Goal: Task Accomplishment & Management: Manage account settings

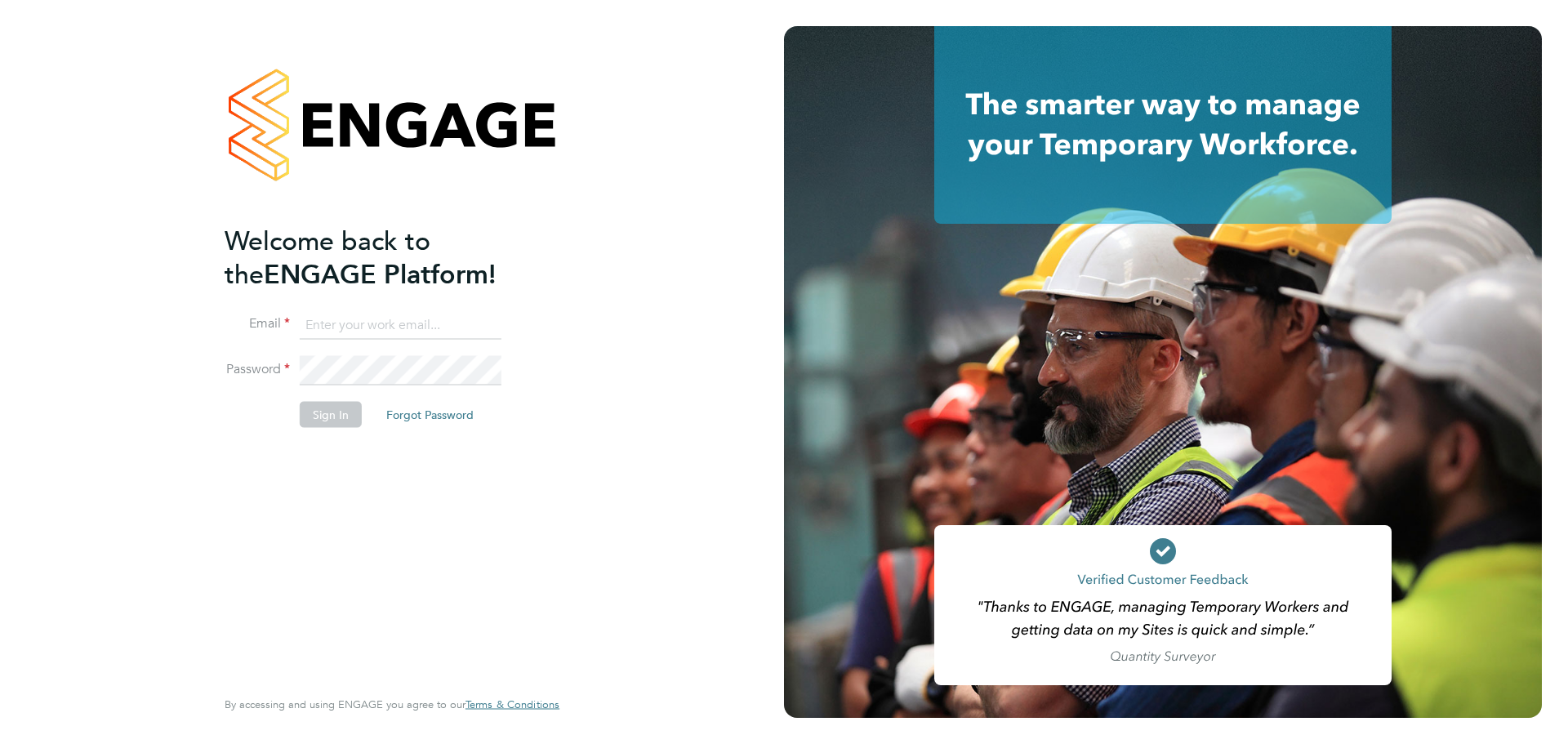
click at [350, 321] on input at bounding box center [401, 325] width 202 height 29
type input "[EMAIL_ADDRESS][PERSON_NAME][DOMAIN_NAME]"
click at [332, 411] on button "Sign In" at bounding box center [331, 413] width 62 height 26
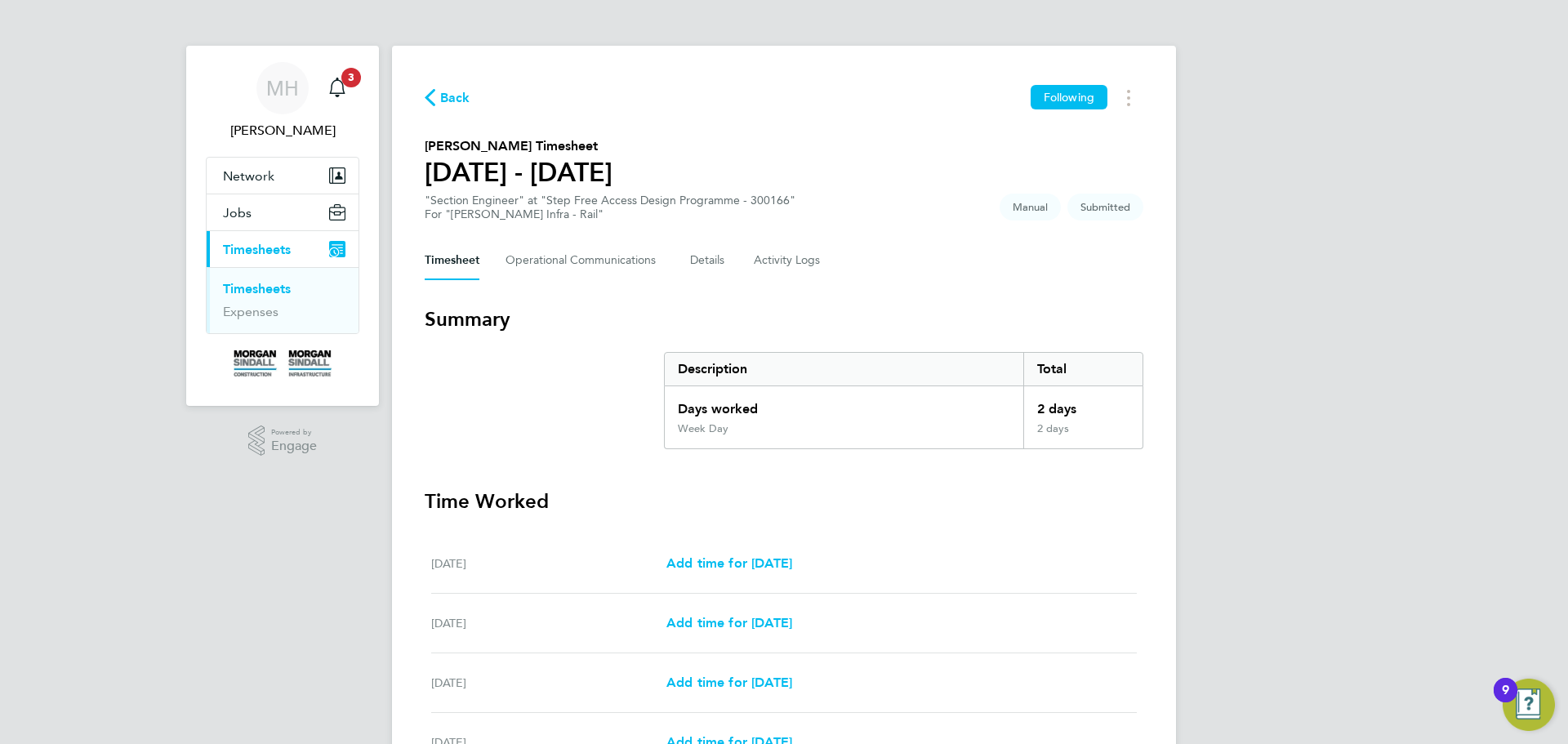
click at [248, 282] on link "Timesheets" at bounding box center [256, 288] width 68 height 16
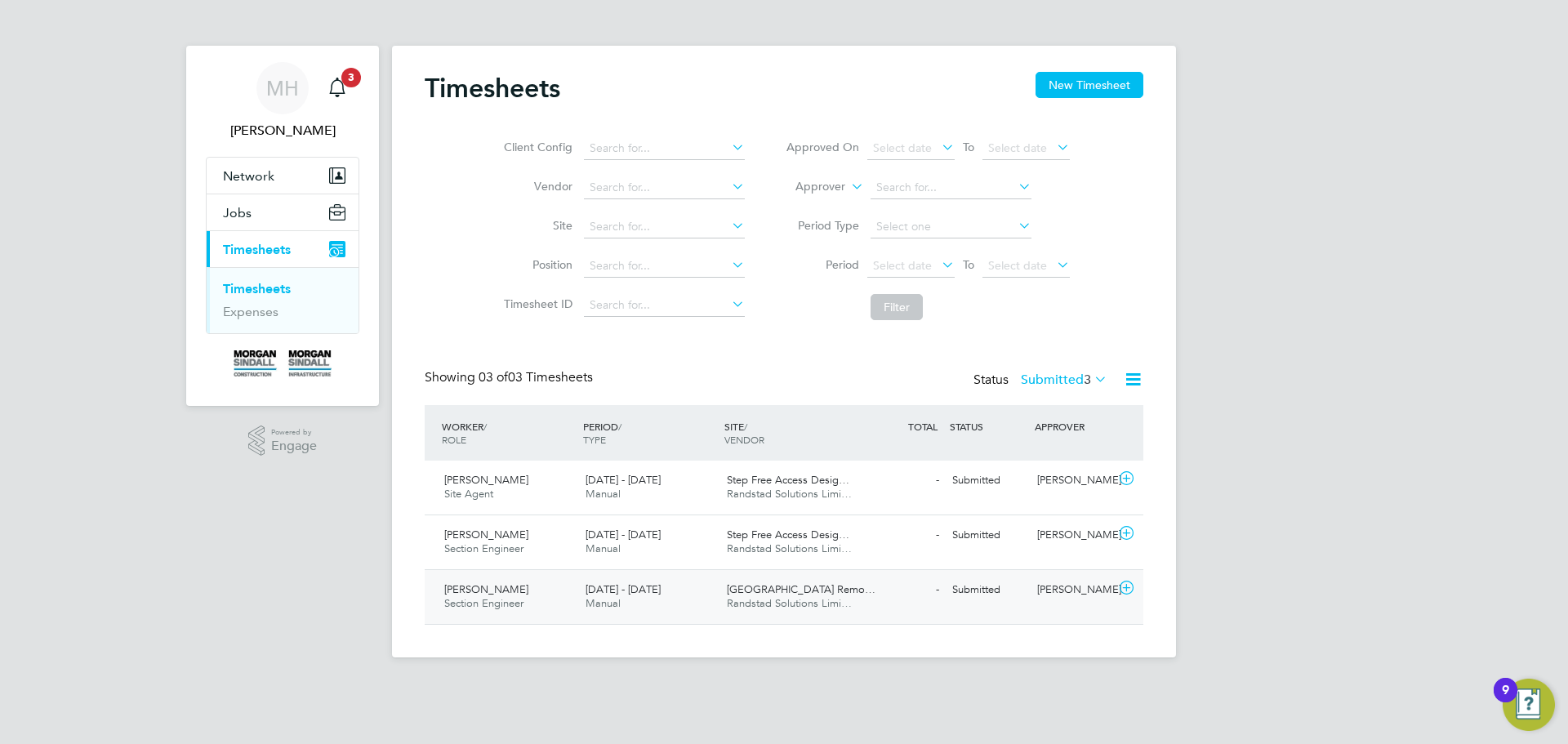
click at [800, 592] on span "Colindale Station Remo…" at bounding box center [801, 589] width 149 height 14
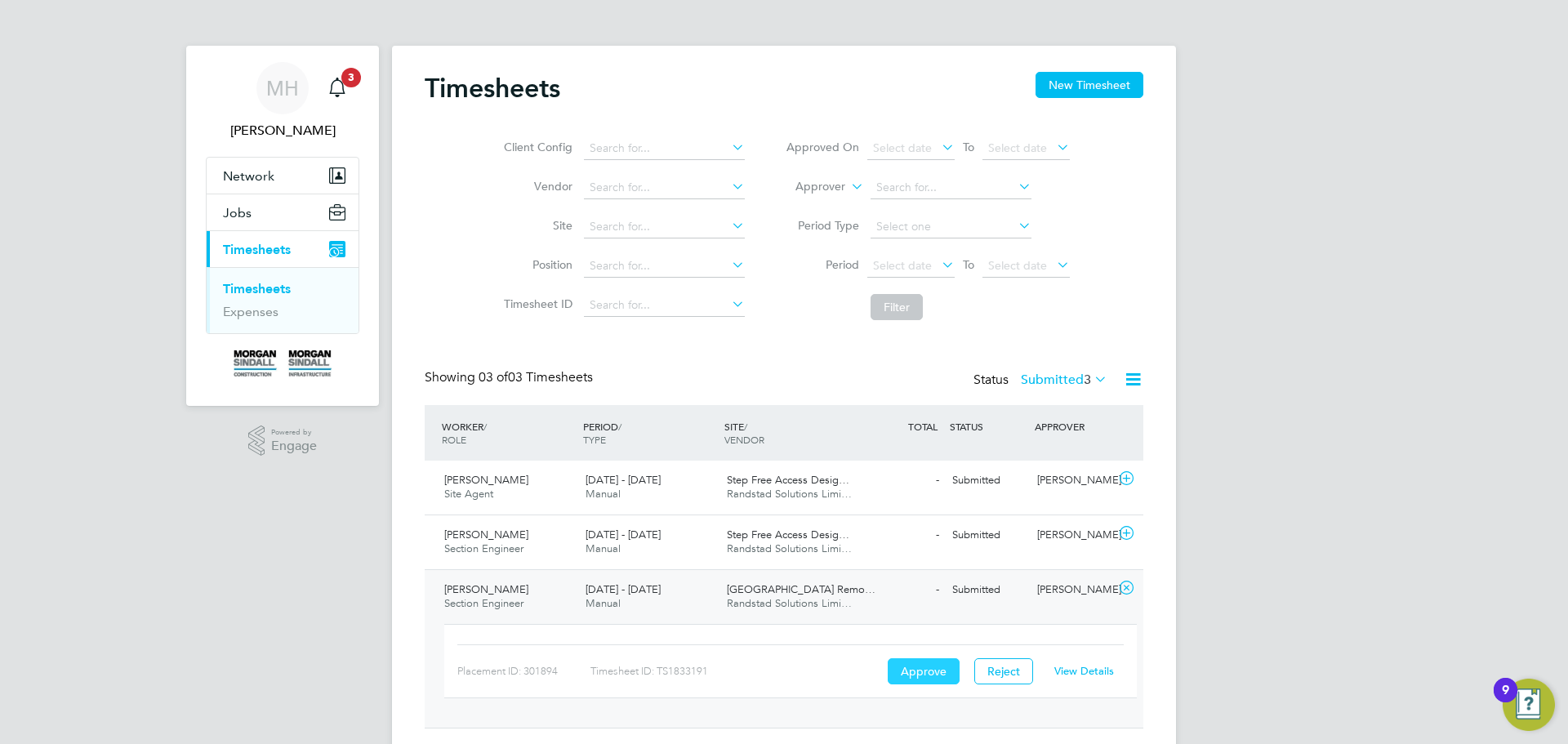
click at [916, 674] on button "Approve" at bounding box center [924, 671] width 72 height 26
click at [234, 289] on link "Timesheets" at bounding box center [256, 288] width 68 height 16
click at [279, 101] on div "MH" at bounding box center [282, 88] width 53 height 53
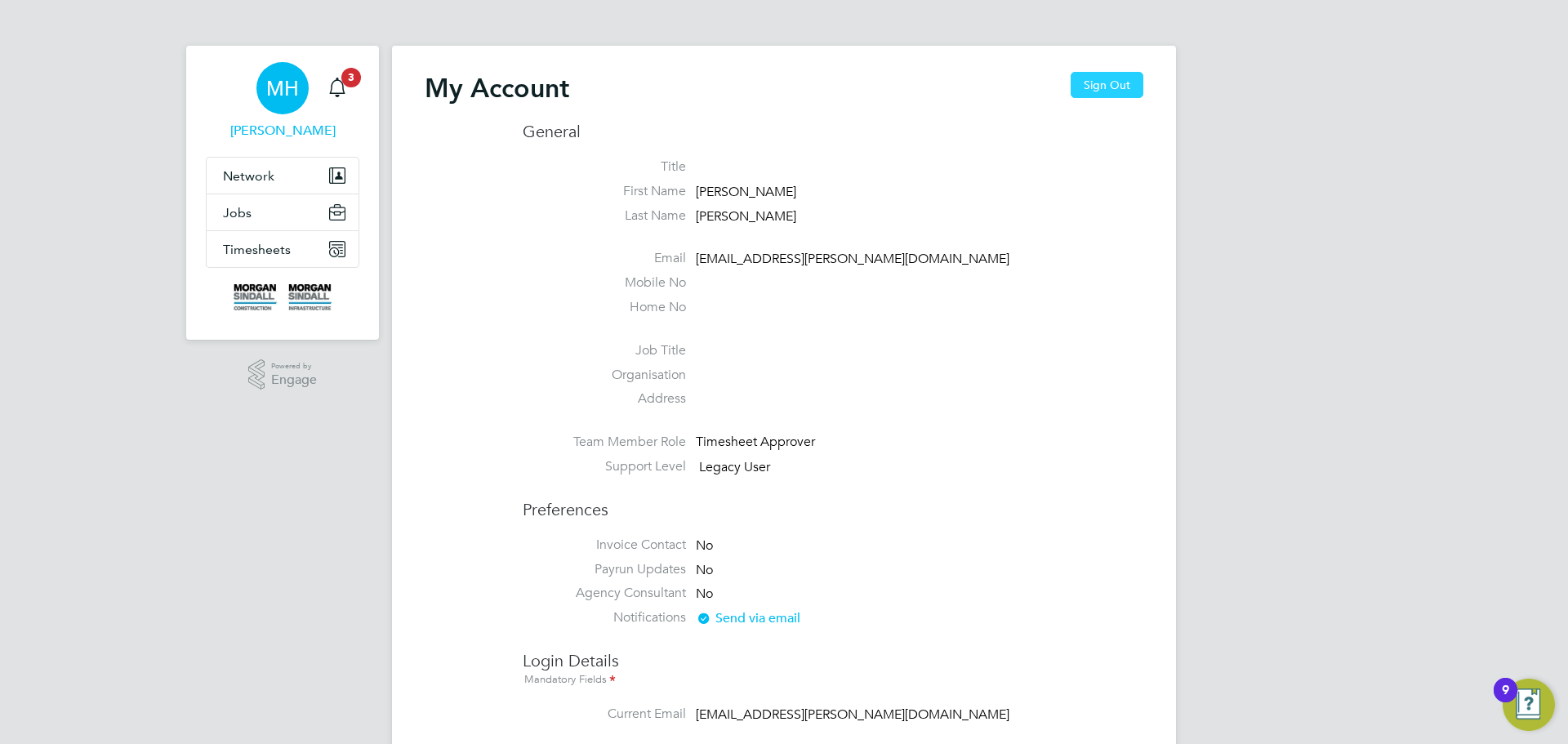
click at [1104, 88] on button "Sign Out" at bounding box center [1107, 84] width 73 height 26
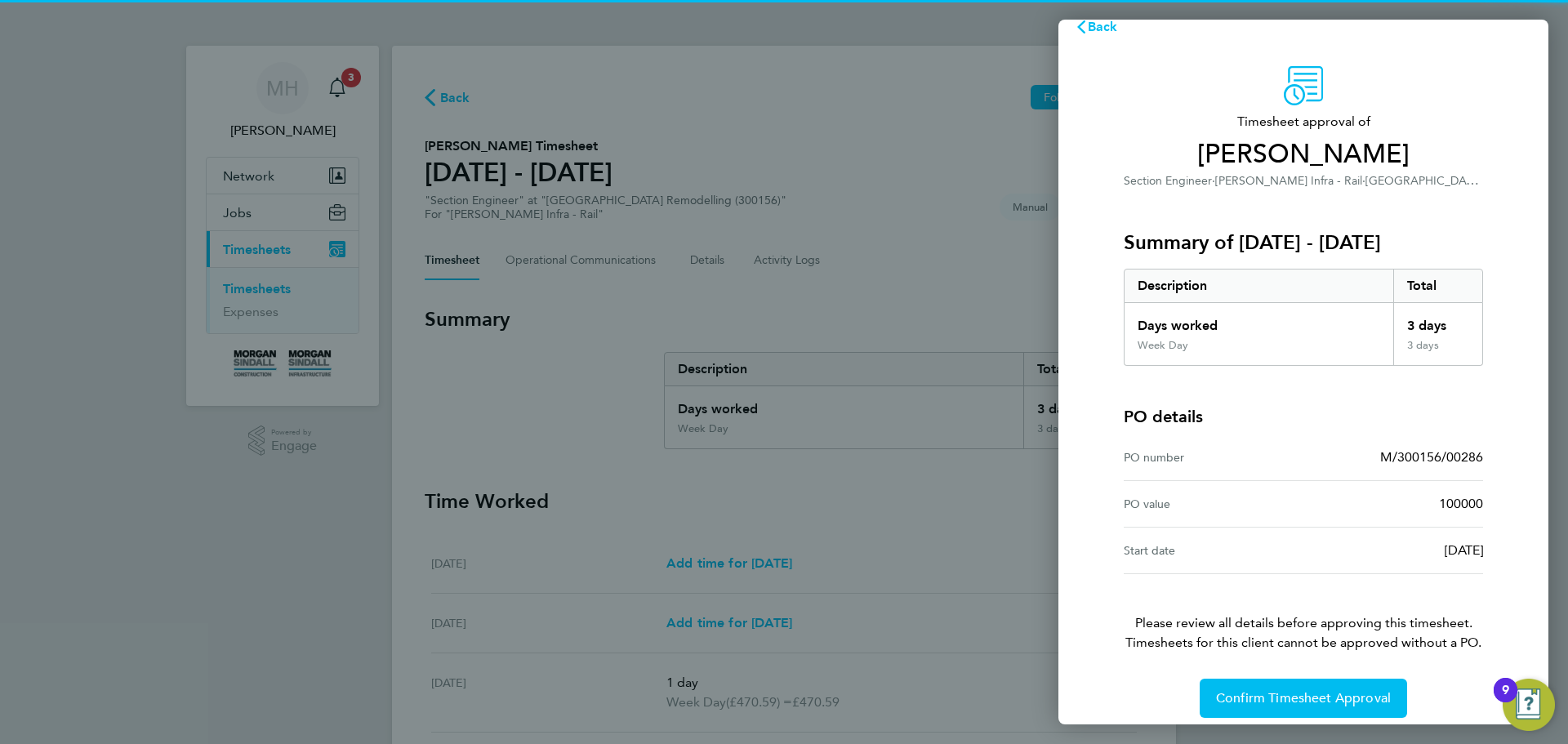
scroll to position [38, 0]
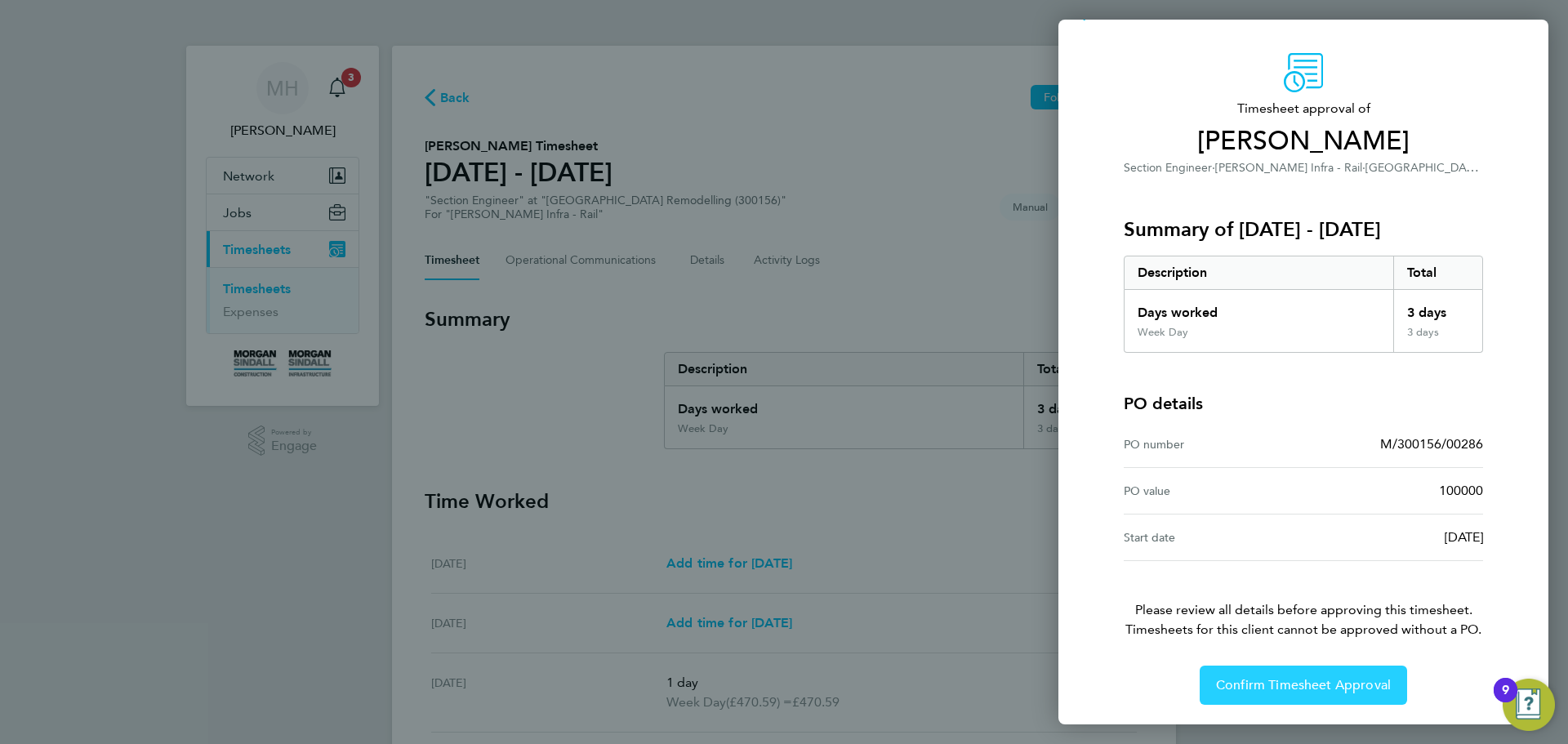
click at [1311, 682] on span "Confirm Timesheet Approval" at bounding box center [1303, 686] width 175 height 17
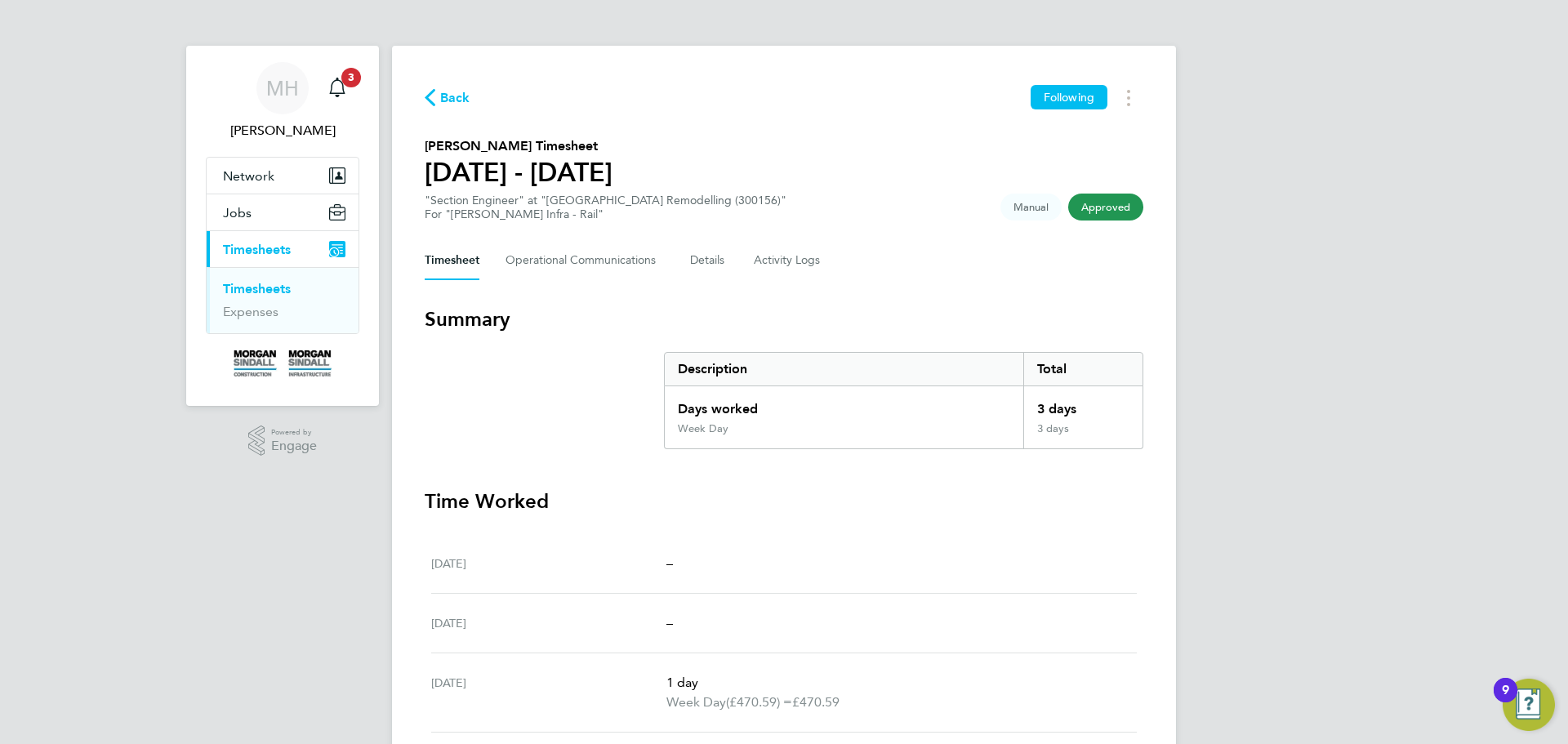
click at [282, 287] on link "Timesheets" at bounding box center [256, 288] width 68 height 16
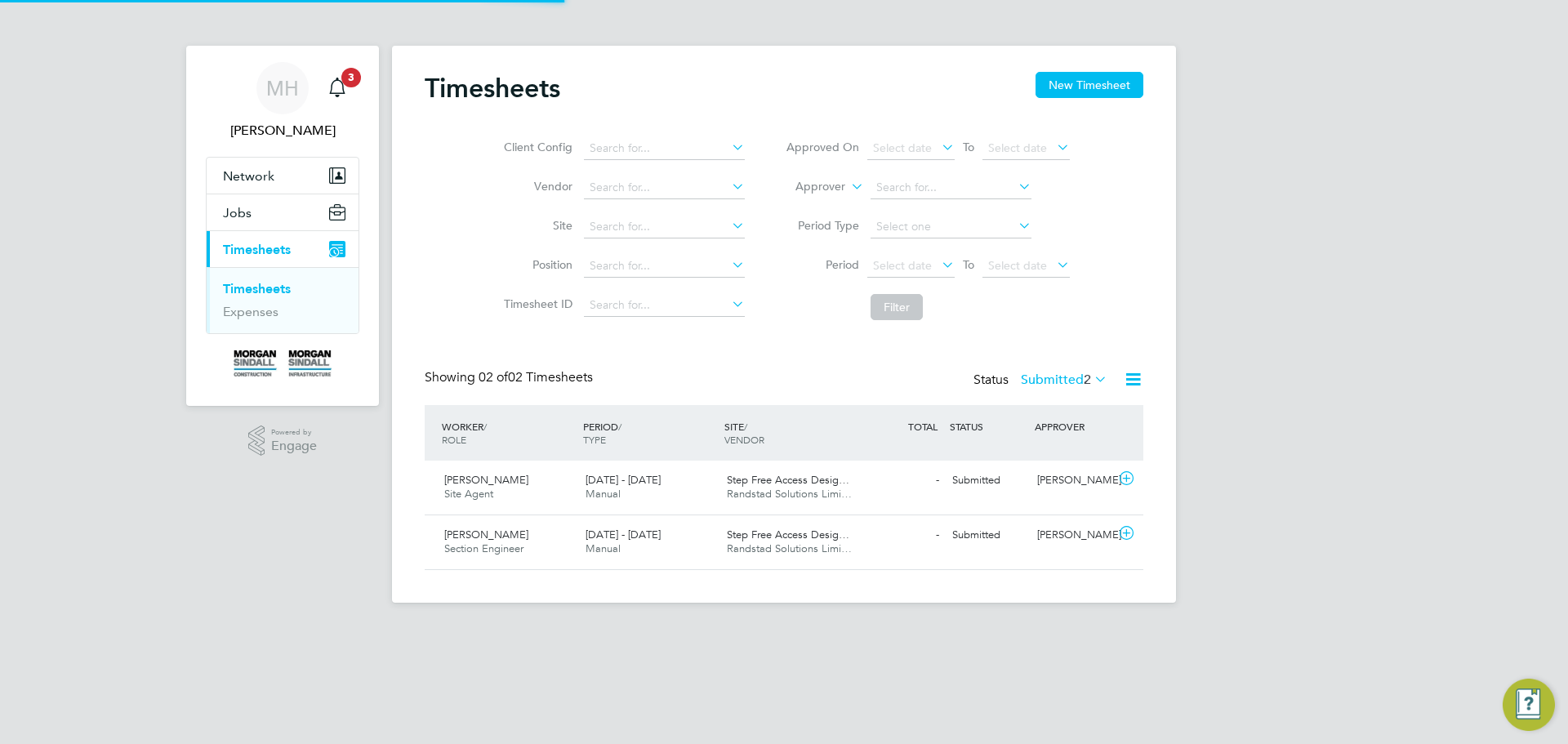
scroll to position [42, 142]
click at [572, 543] on div "Nathan Conner Section Engineer 27 Sep - 3 Oct 2025" at bounding box center [508, 542] width 141 height 41
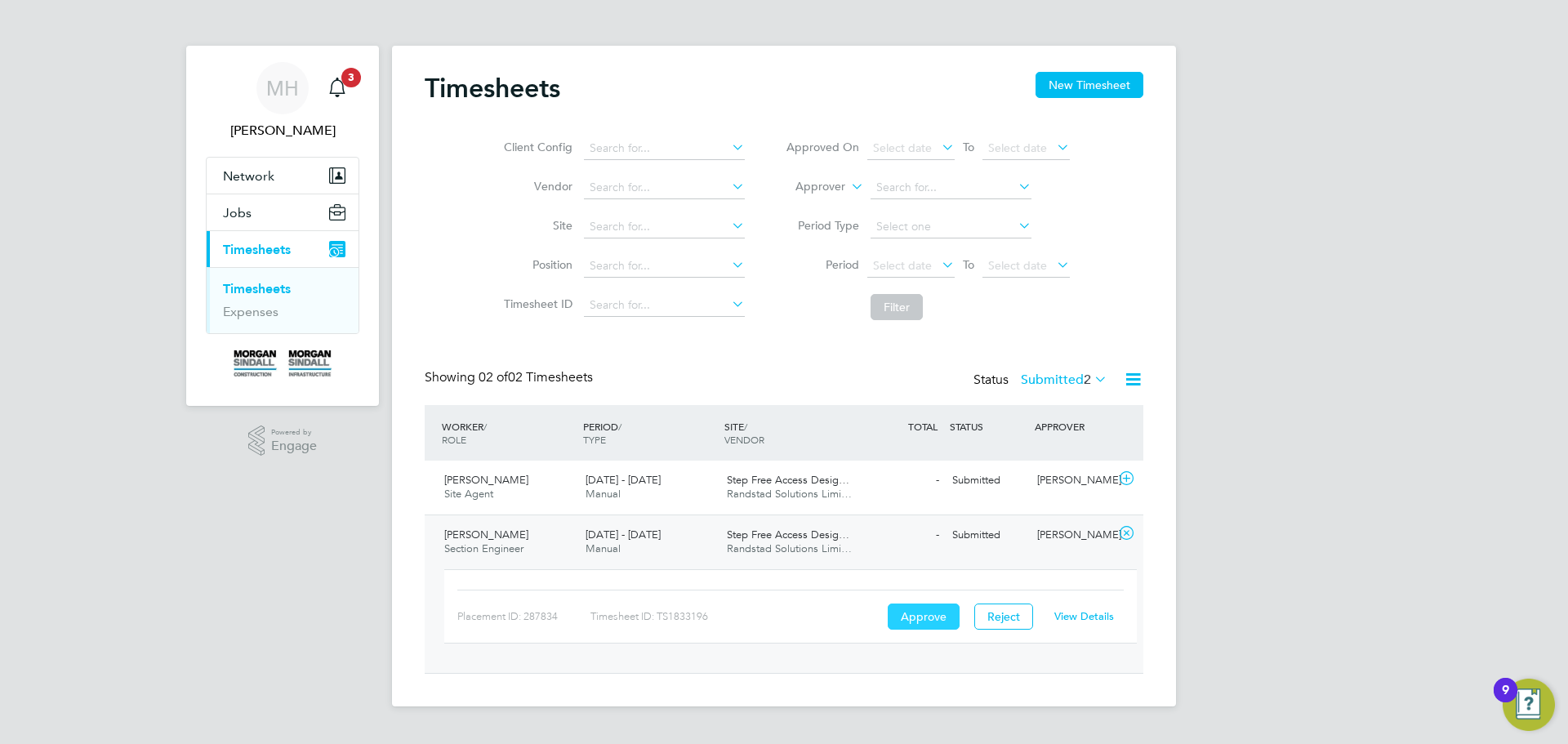
click at [919, 618] on button "Approve" at bounding box center [924, 616] width 72 height 26
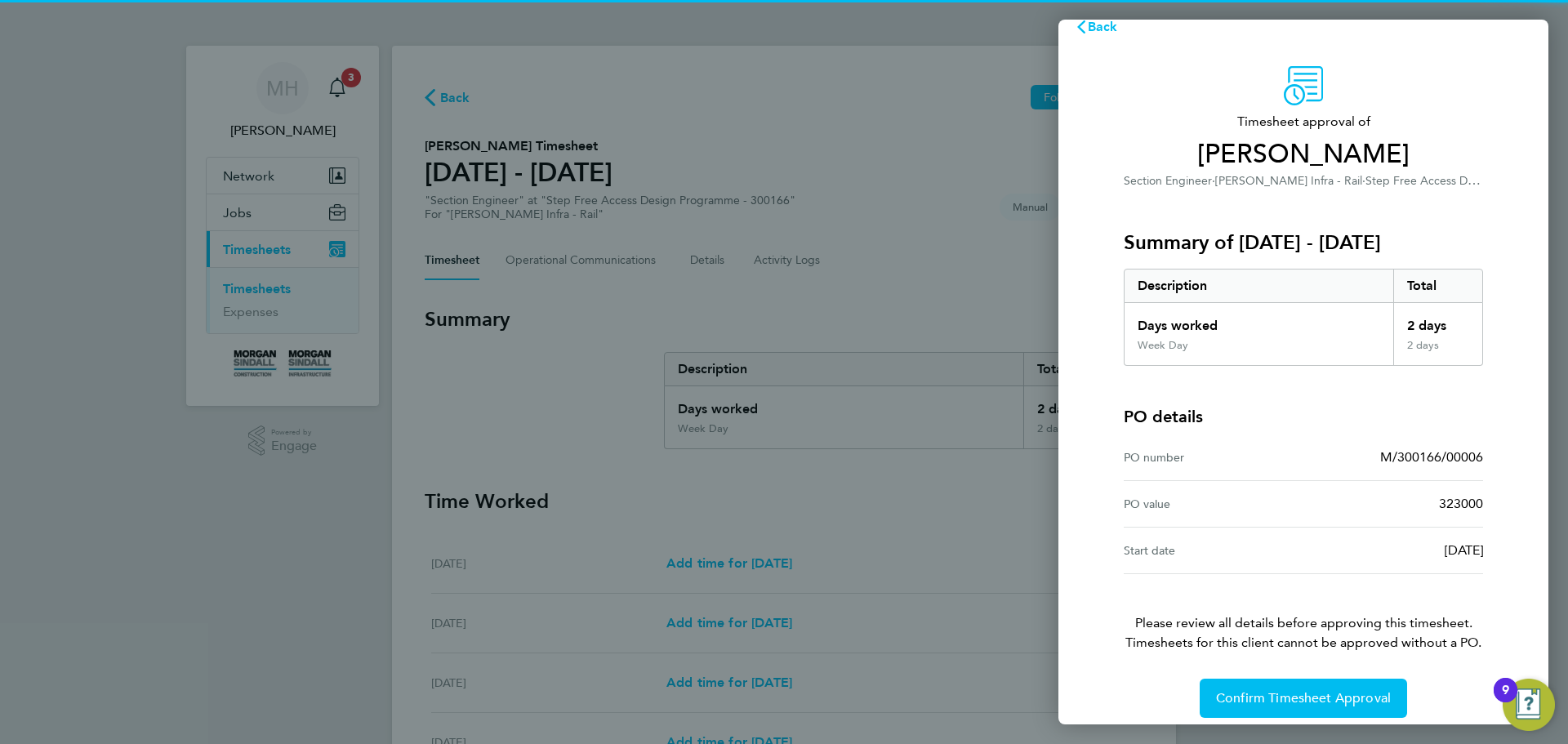
scroll to position [38, 0]
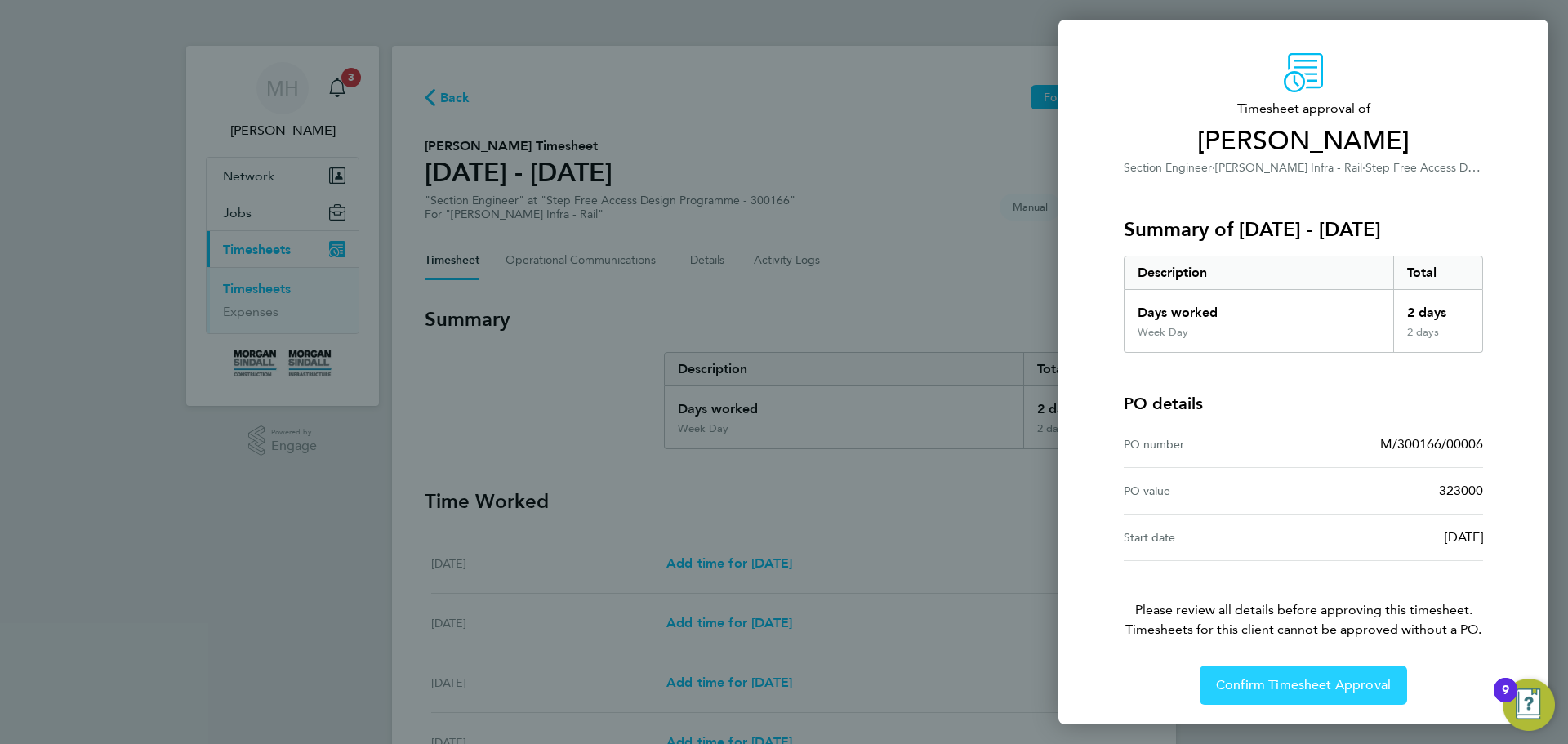
click at [1297, 690] on span "Confirm Timesheet Approval" at bounding box center [1303, 686] width 175 height 17
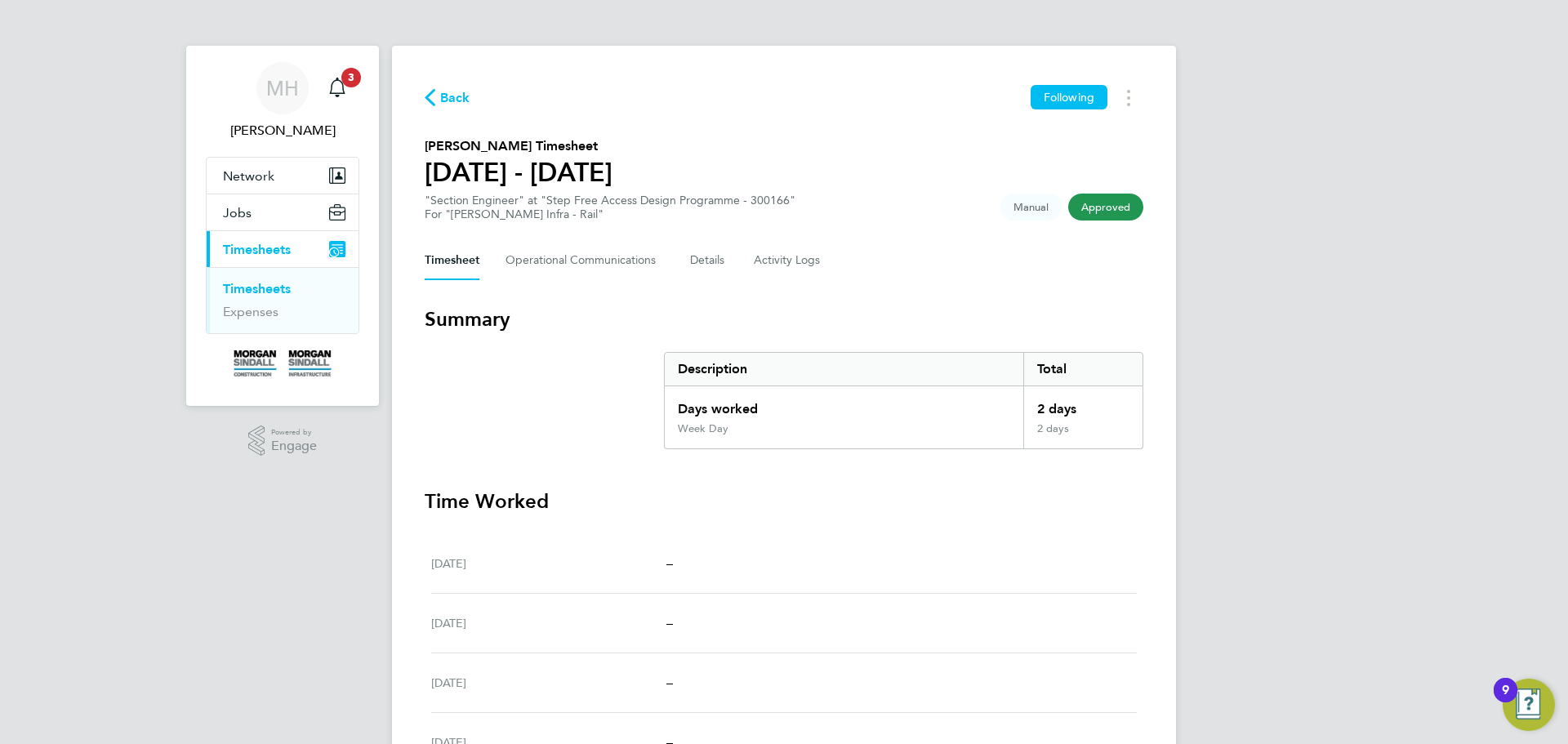
click at [278, 286] on link "Timesheets" at bounding box center [256, 288] width 68 height 16
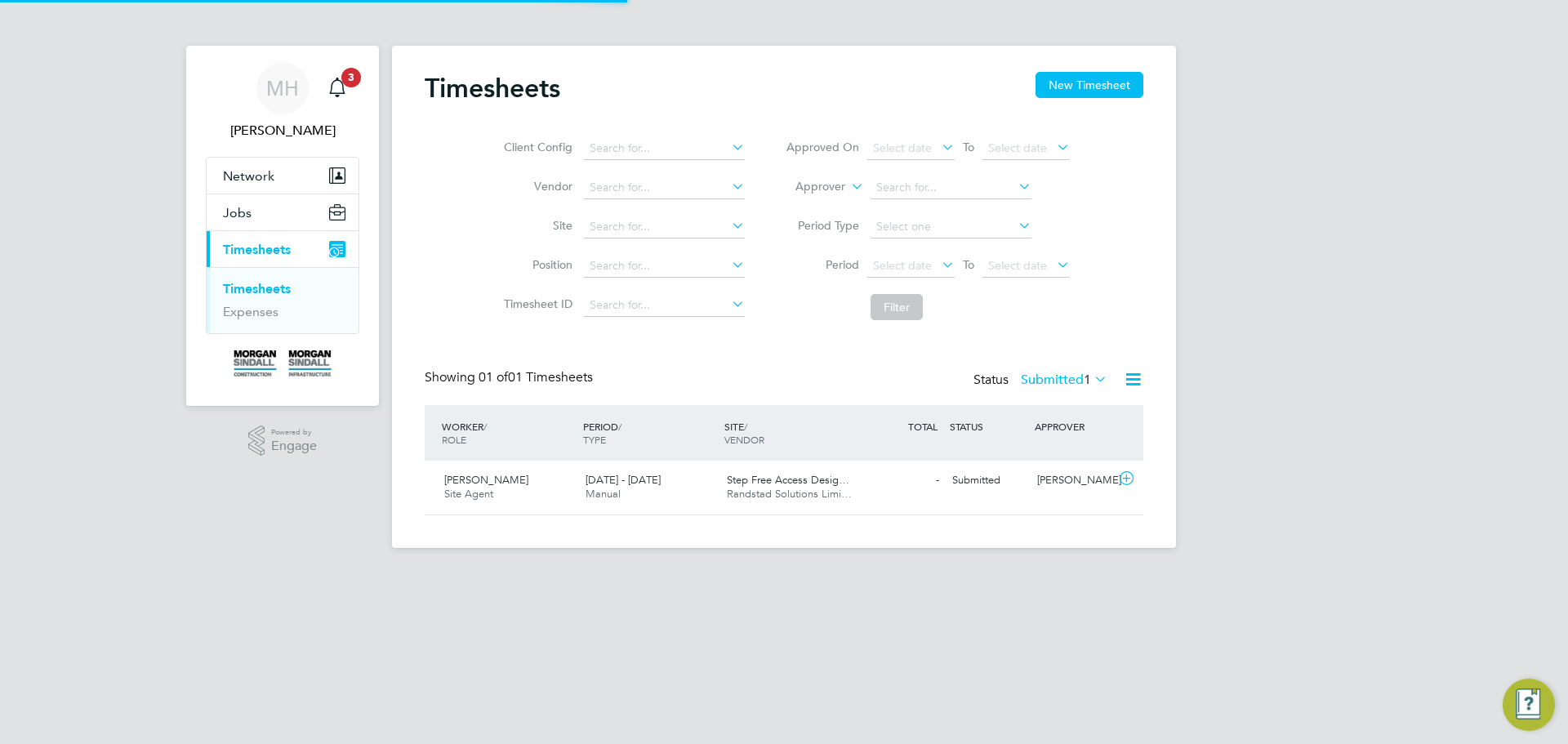
scroll to position [42, 142]
click at [627, 497] on div "27 Sep - 3 Oct 2025 Manual" at bounding box center [649, 487] width 141 height 41
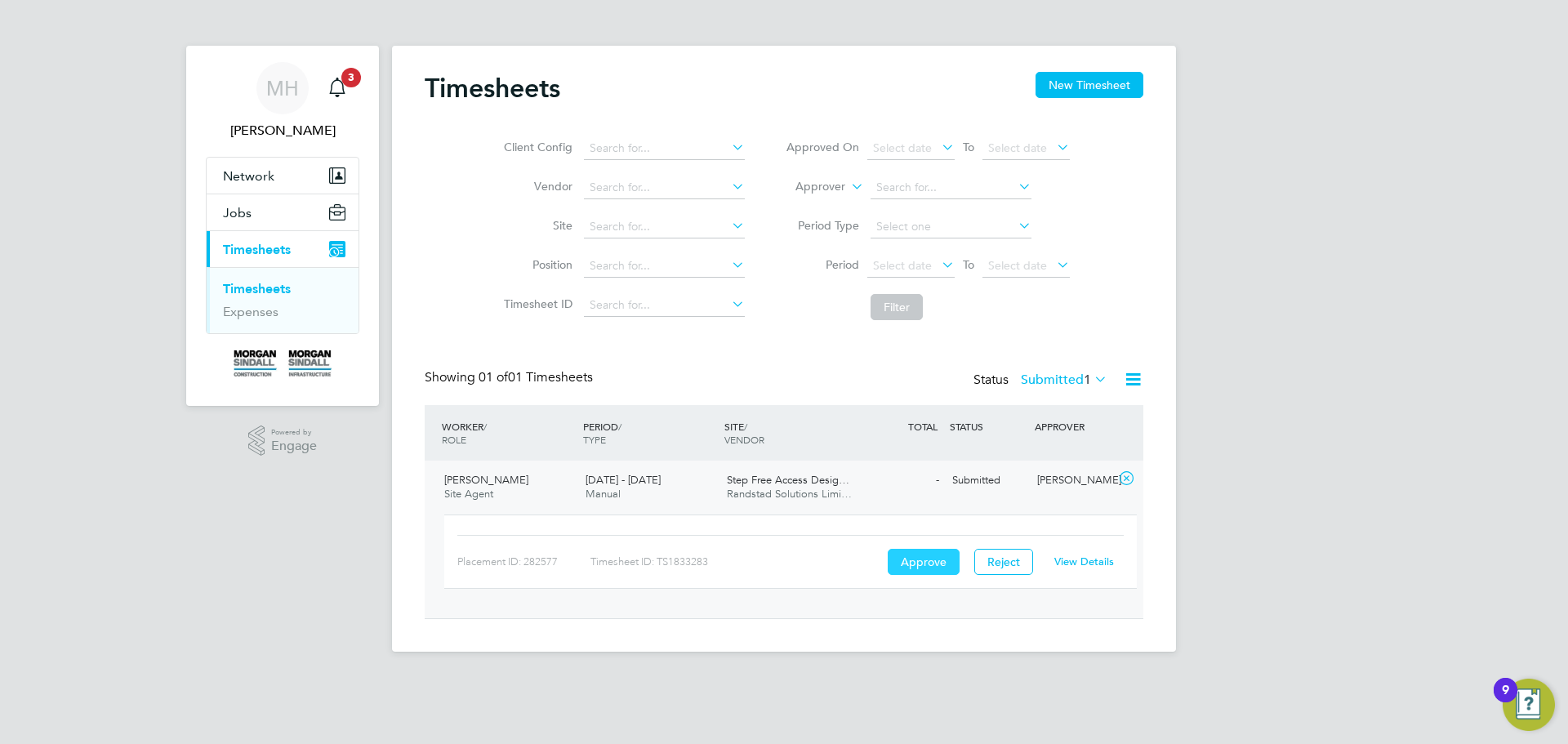
click at [912, 568] on button "Approve" at bounding box center [924, 561] width 72 height 26
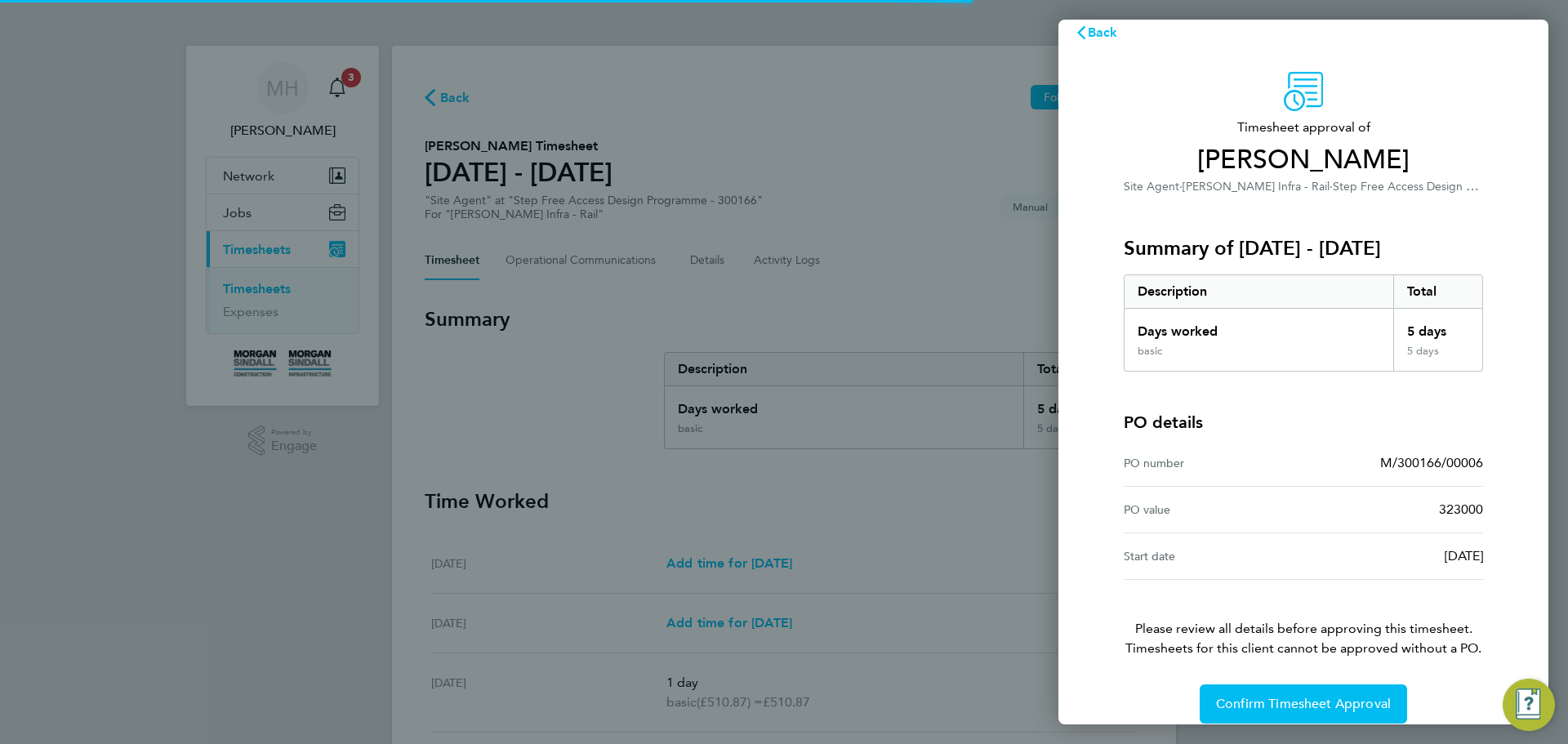
scroll to position [38, 0]
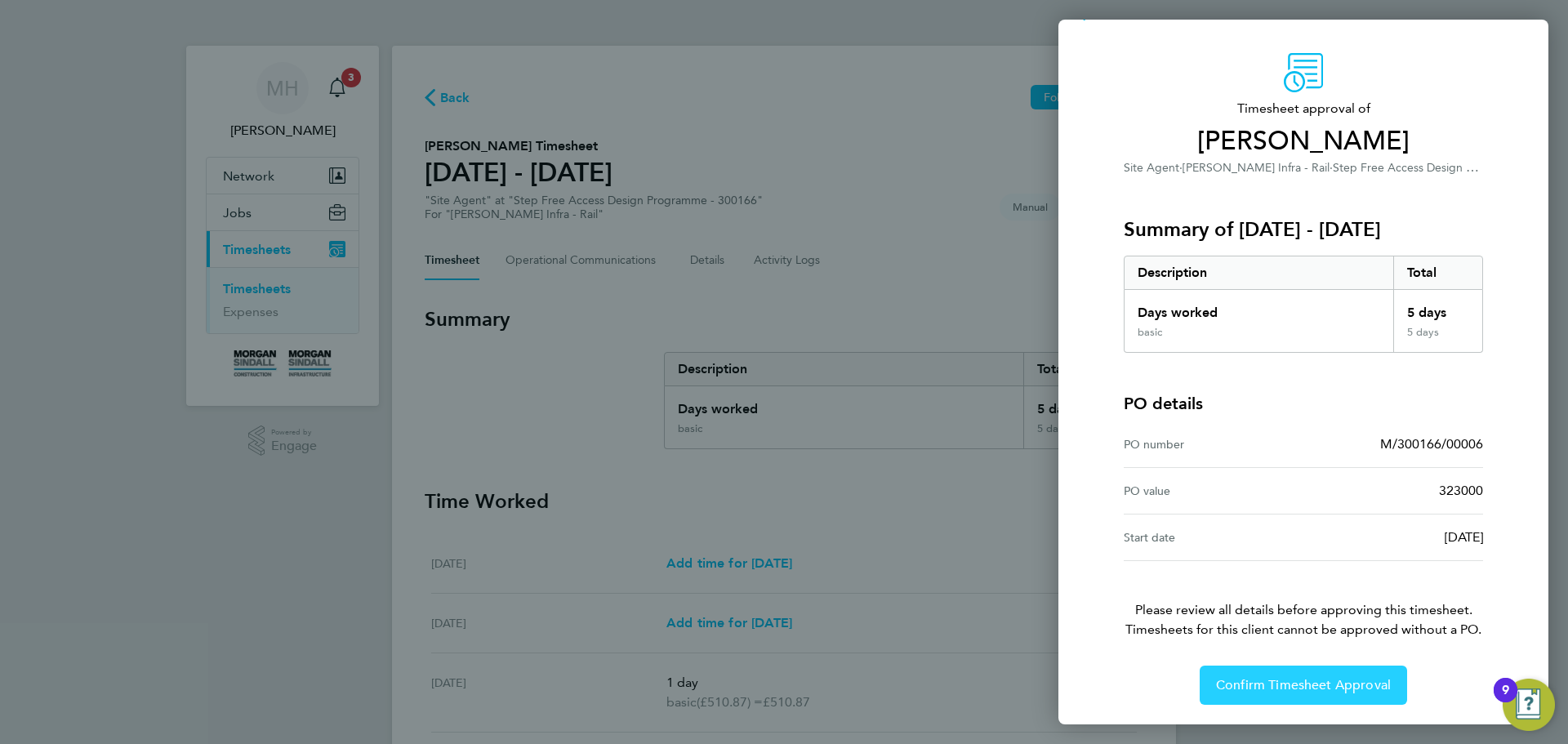
click at [1291, 681] on span "Confirm Timesheet Approval" at bounding box center [1303, 686] width 175 height 17
